Goal: Task Accomplishment & Management: Use online tool/utility

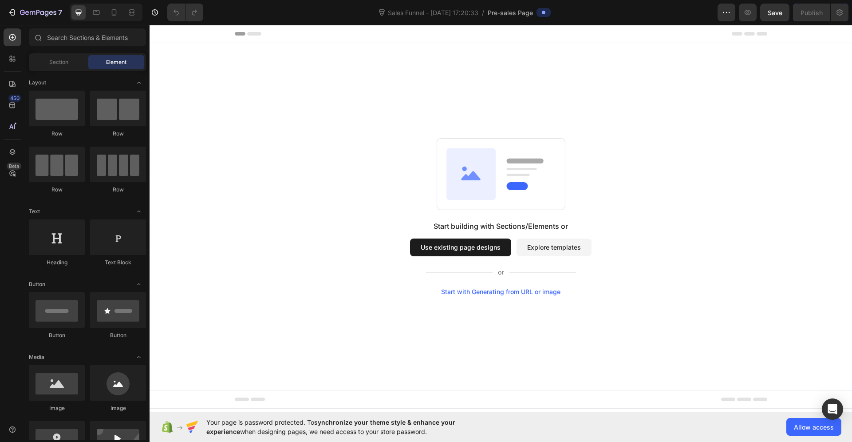
click at [498, 248] on button "Use existing page designs" at bounding box center [460, 247] width 101 height 18
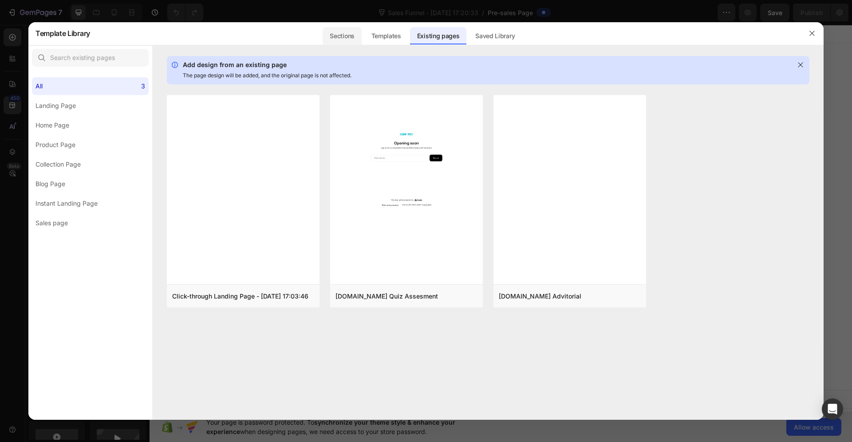
click at [345, 37] on div "Sections" at bounding box center [342, 36] width 39 height 18
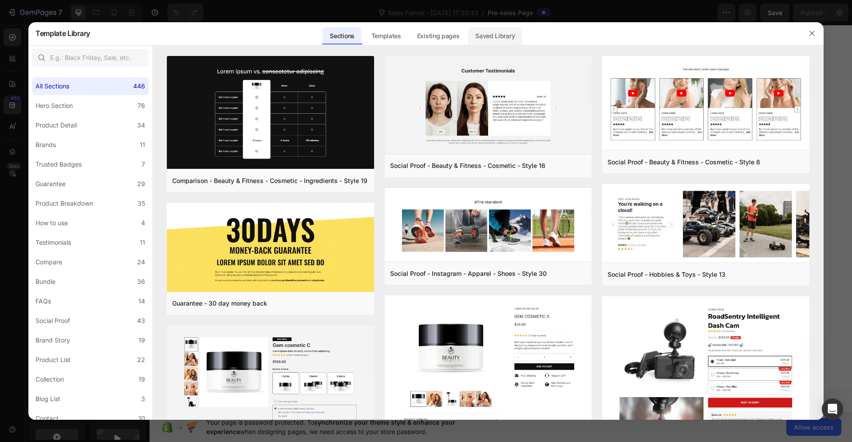
click at [514, 40] on div "Saved Library" at bounding box center [495, 36] width 54 height 18
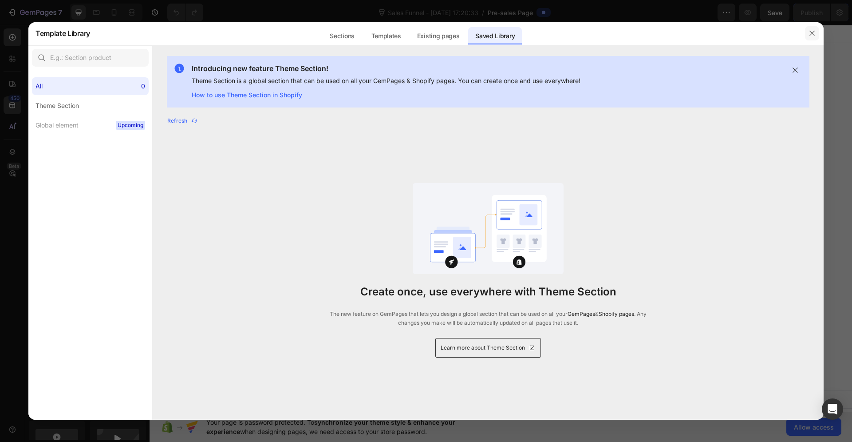
click at [807, 32] on button "button" at bounding box center [812, 33] width 14 height 14
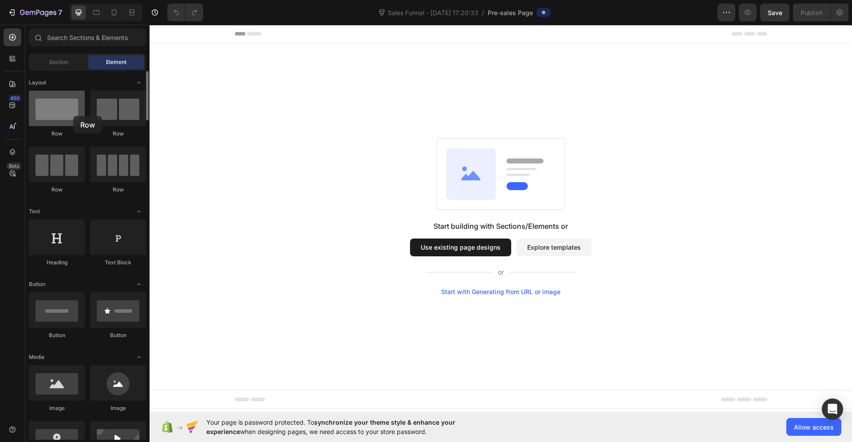
click at [73, 116] on div at bounding box center [57, 109] width 56 height 36
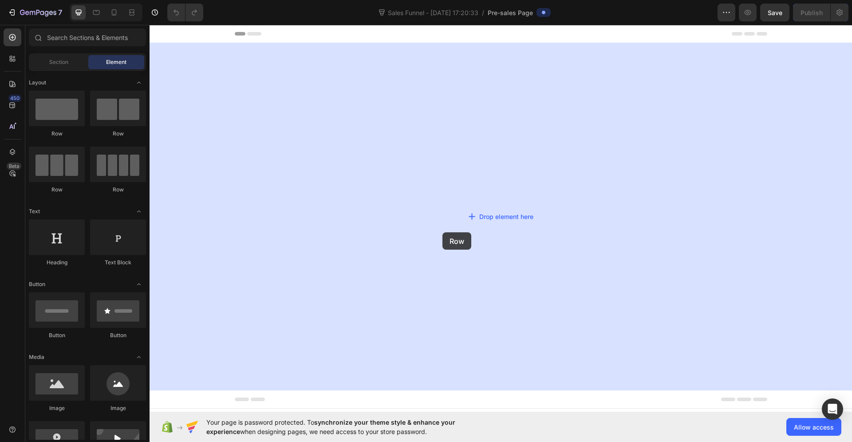
drag, startPoint x: 185, startPoint y: 139, endPoint x: 443, endPoint y: 232, distance: 273.7
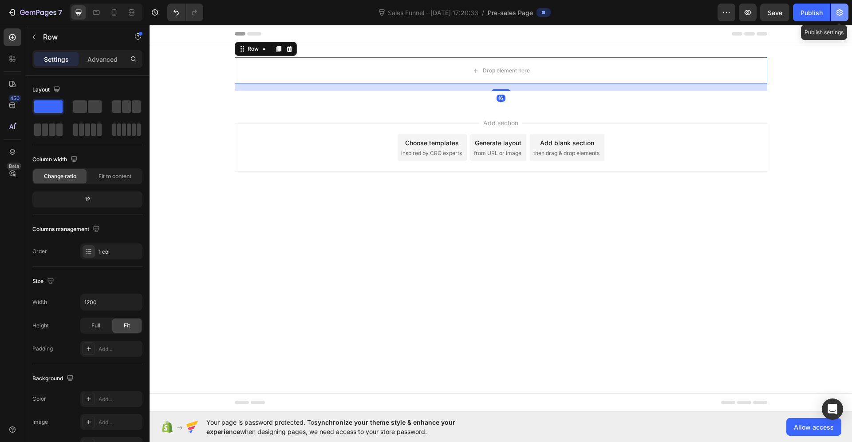
click at [839, 15] on icon "button" at bounding box center [840, 12] width 6 height 7
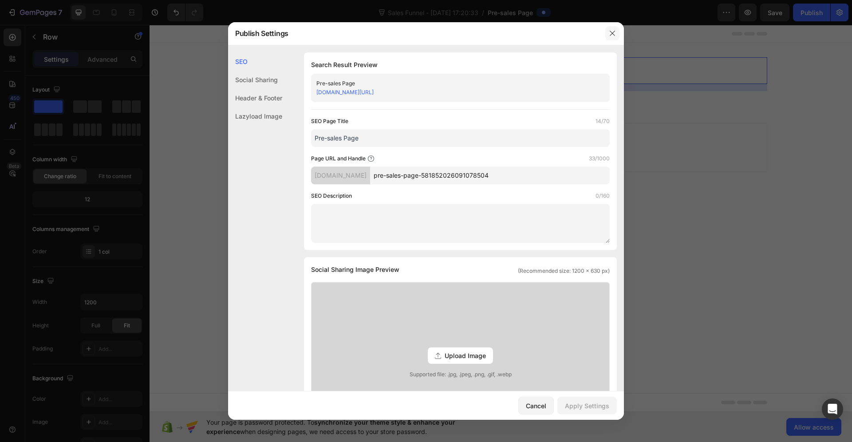
click at [613, 26] on button "button" at bounding box center [612, 33] width 14 height 14
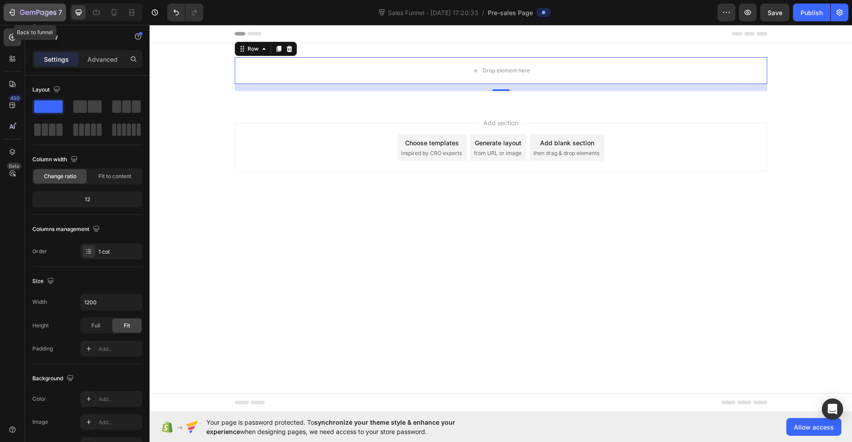
click at [19, 10] on div "7" at bounding box center [35, 12] width 55 height 11
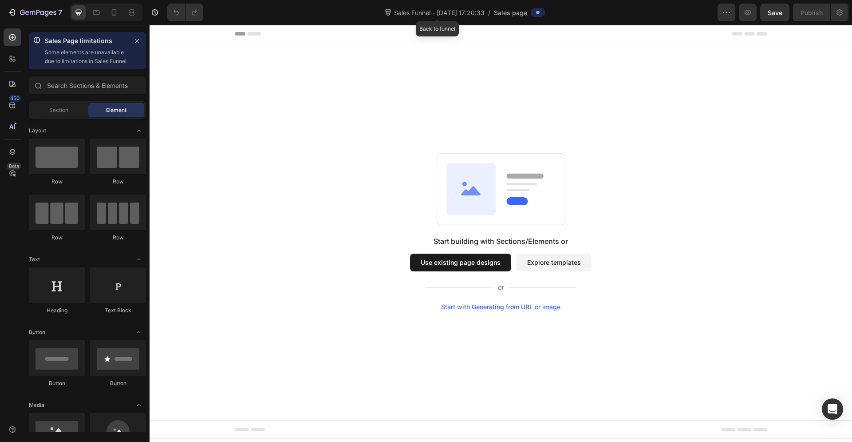
click at [451, 13] on span "Sales Funnel - [DATE] 17:20:33" at bounding box center [439, 12] width 94 height 9
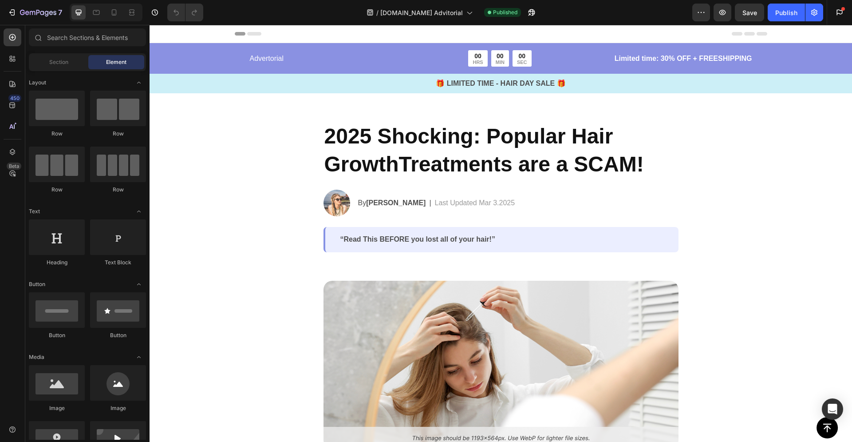
click at [324, 127] on h2 "2025 Shocking: Popular Hair GrowthTreatments are a SCAM!" at bounding box center [501, 150] width 355 height 57
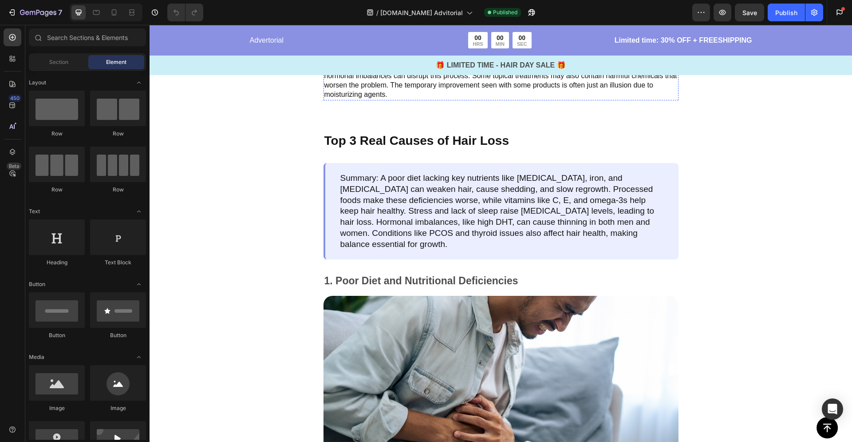
scroll to position [566, 0]
